Goal: Information Seeking & Learning: Learn about a topic

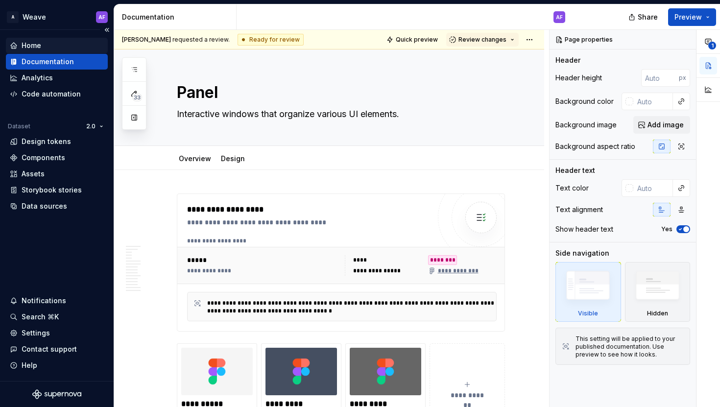
click at [65, 47] on div "Home" at bounding box center [57, 46] width 94 height 10
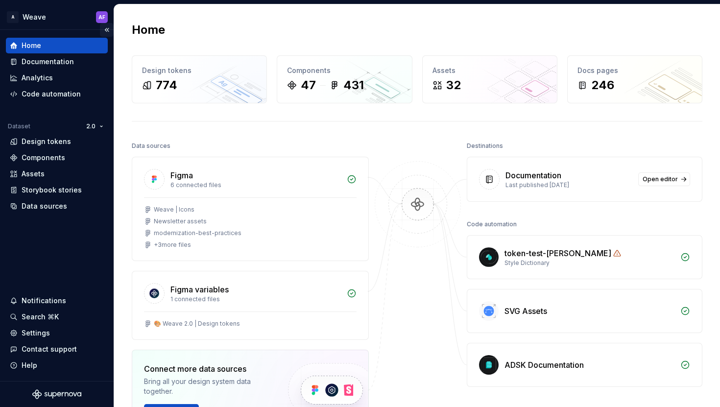
click at [107, 31] on button "Collapse sidebar" at bounding box center [107, 30] width 14 height 14
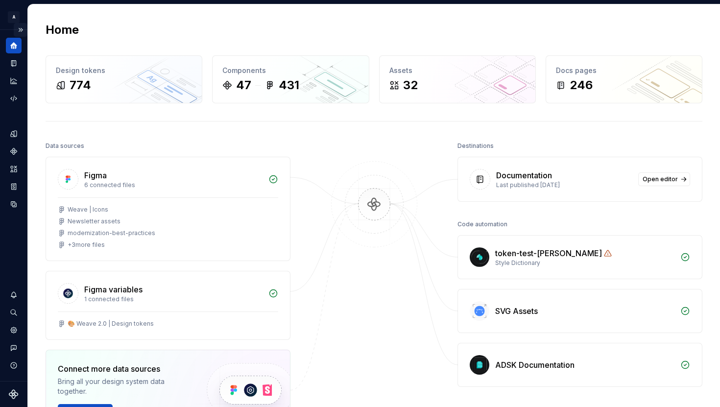
click at [107, 31] on div "Home" at bounding box center [374, 30] width 657 height 16
click at [15, 40] on div "Home" at bounding box center [14, 46] width 16 height 16
click at [24, 27] on button "Expand sidebar" at bounding box center [21, 30] width 14 height 14
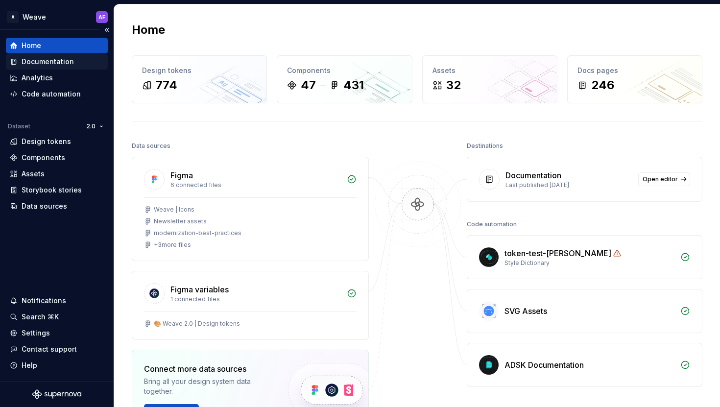
click at [86, 57] on div "Documentation" at bounding box center [57, 62] width 94 height 10
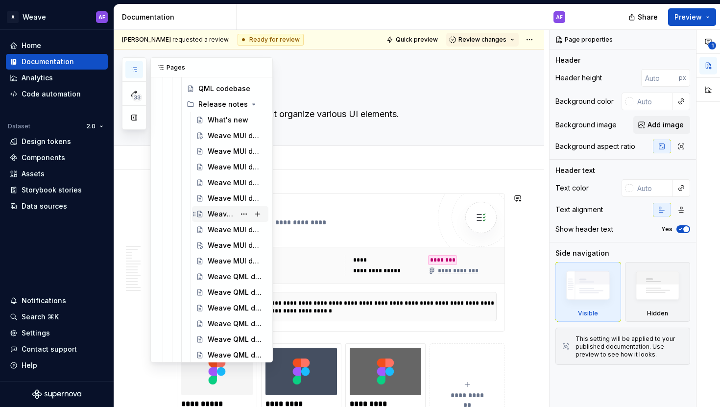
scroll to position [779, 0]
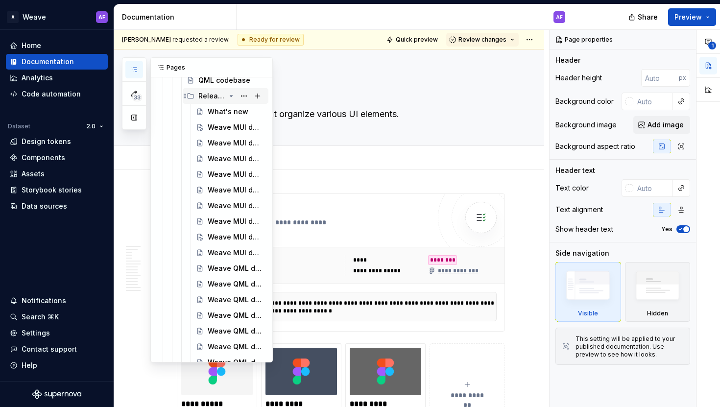
click at [233, 95] on icon "Page tree" at bounding box center [231, 96] width 8 height 8
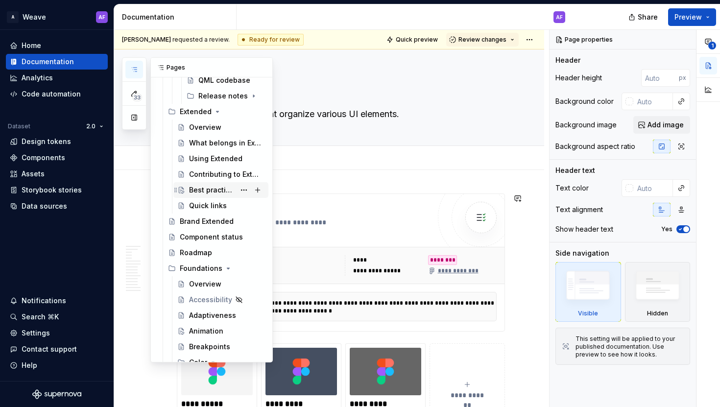
click at [209, 185] on div "Best practices" at bounding box center [212, 190] width 46 height 10
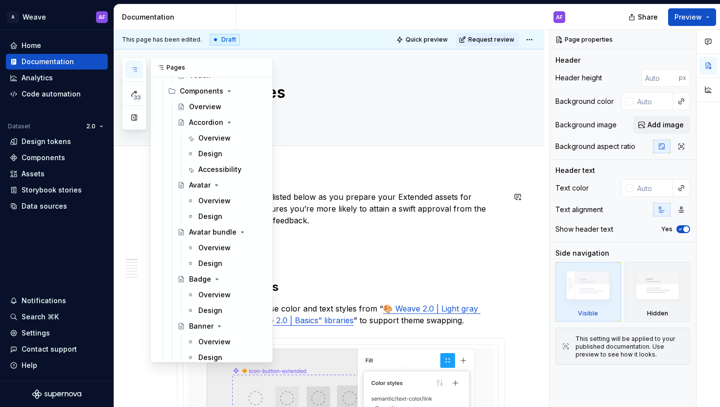
scroll to position [1300, 0]
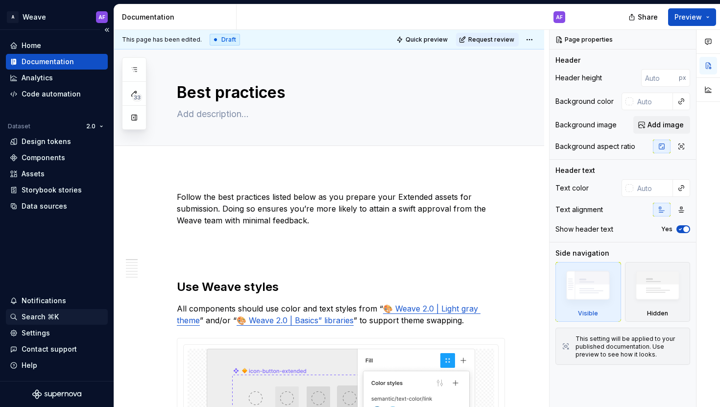
click at [61, 313] on div "Search ⌘K" at bounding box center [57, 317] width 94 height 10
type textarea "*"
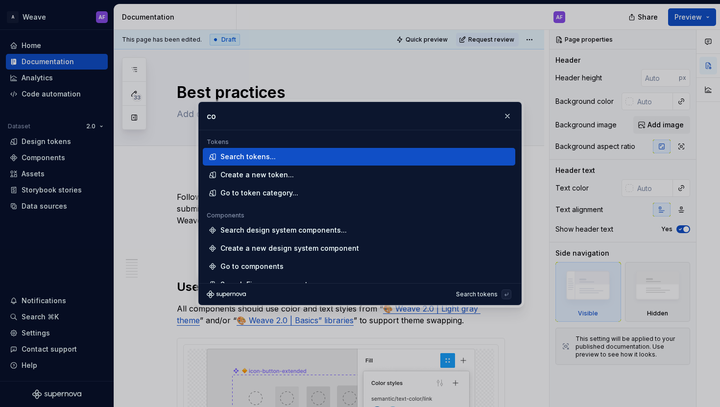
type input "c"
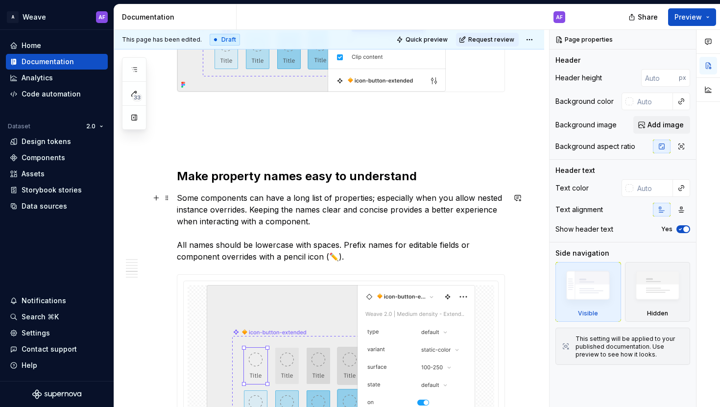
scroll to position [1383, 0]
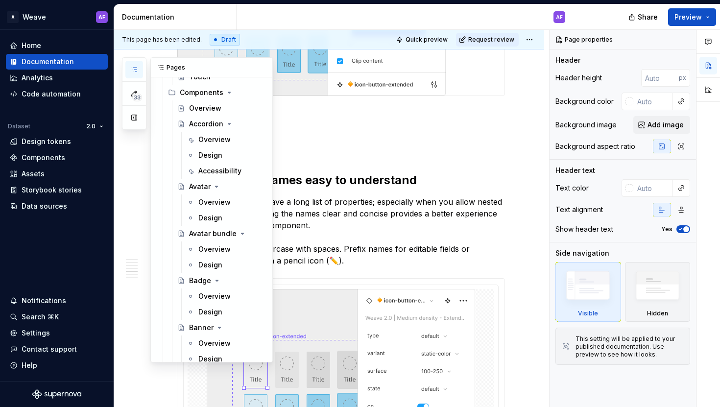
click at [134, 75] on button "button" at bounding box center [134, 70] width 18 height 18
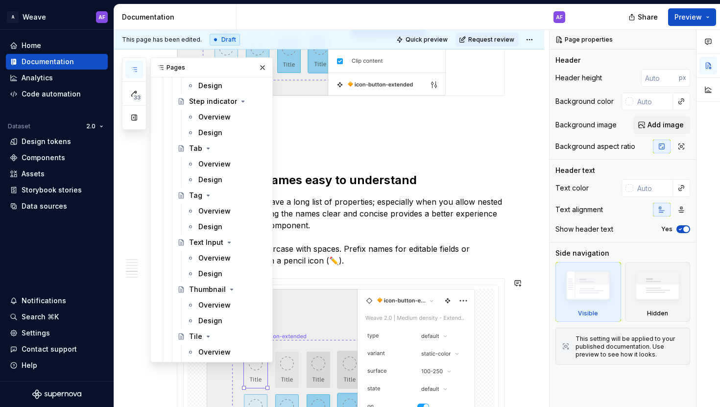
scroll to position [3194, 0]
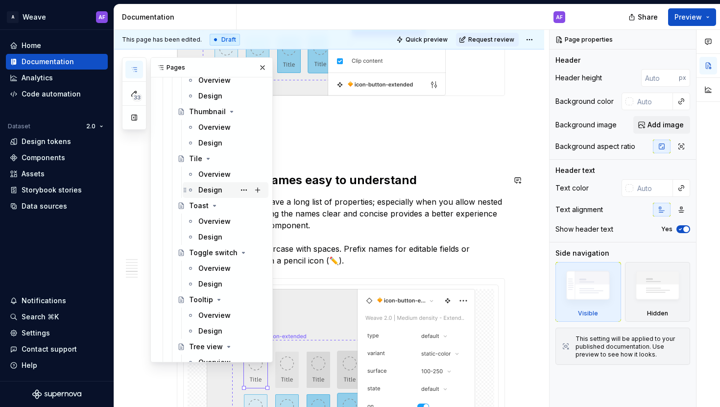
click at [213, 189] on div "Design" at bounding box center [210, 190] width 24 height 10
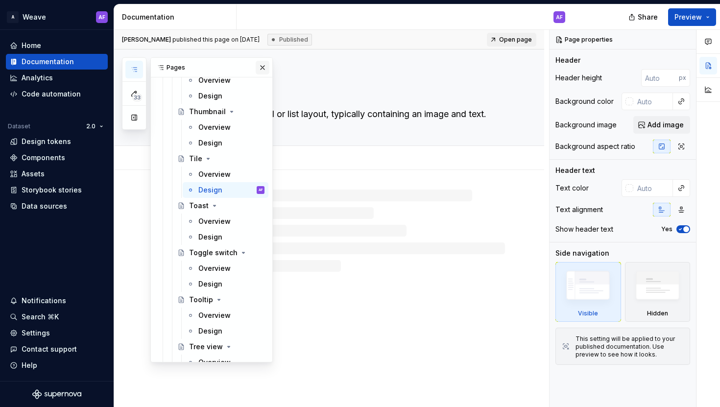
click at [263, 68] on button "button" at bounding box center [263, 68] width 14 height 14
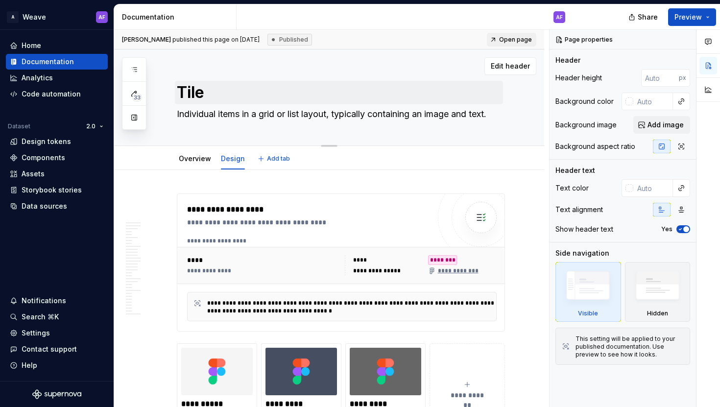
type textarea "*"
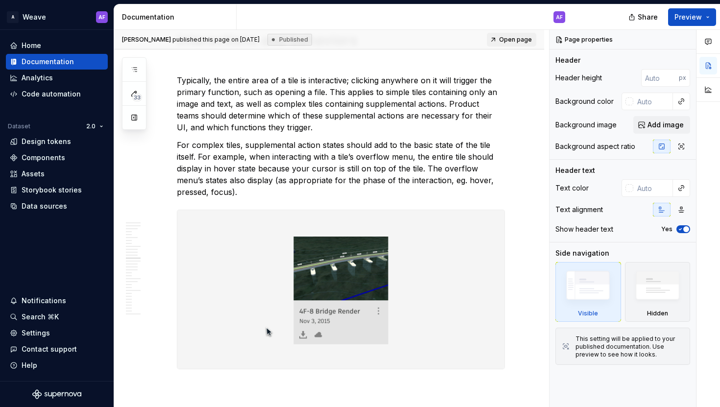
scroll to position [3928, 0]
